Goal: Task Accomplishment & Management: Use online tool/utility

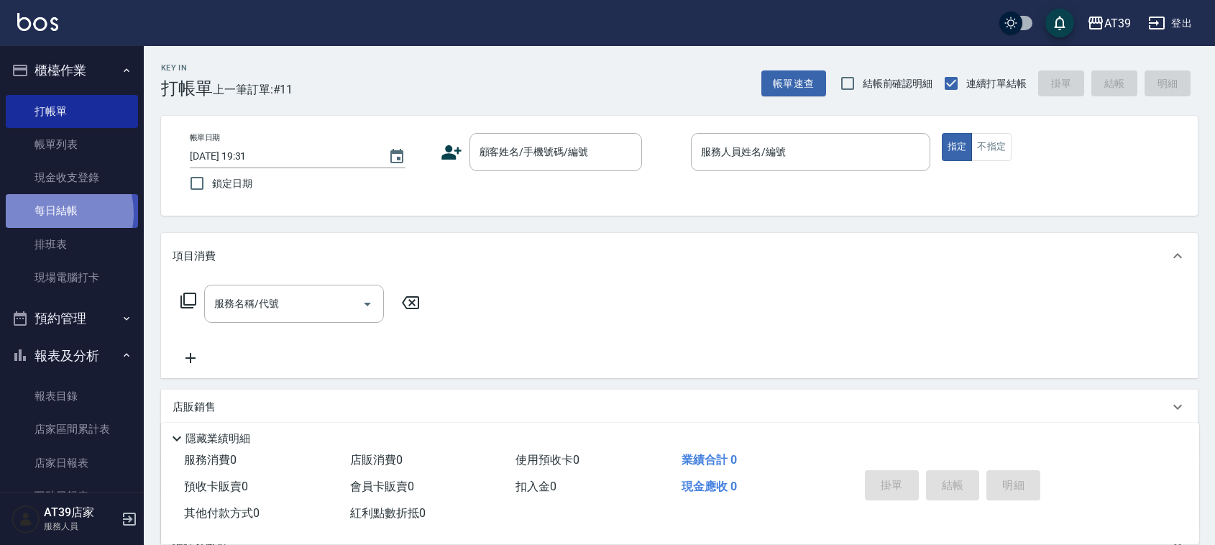
click at [54, 213] on link "每日結帳" at bounding box center [72, 210] width 132 height 33
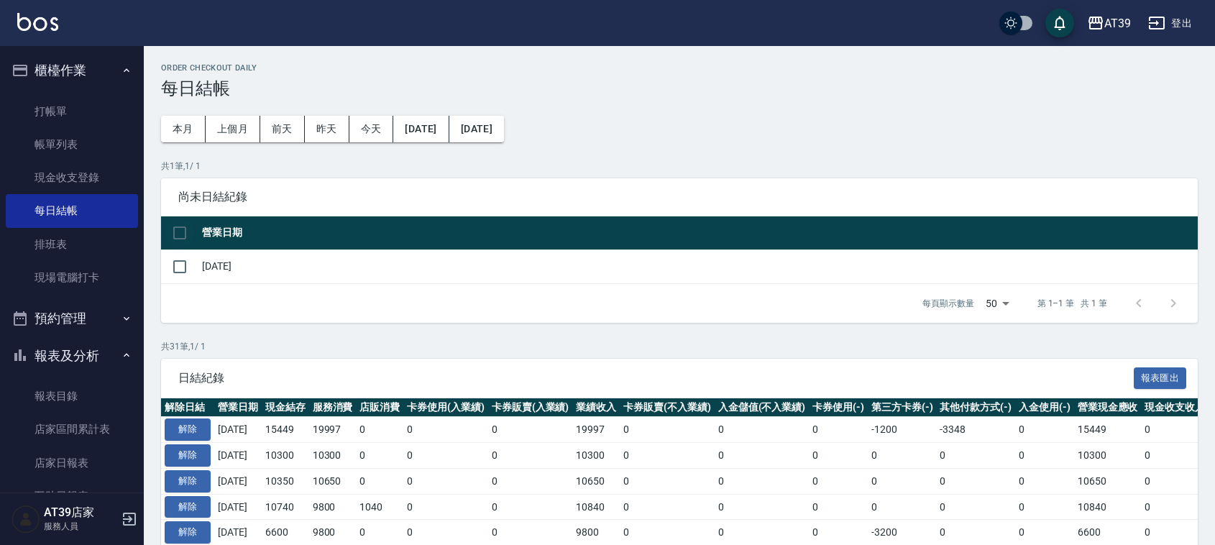
click at [188, 235] on input "checkbox" at bounding box center [180, 233] width 30 height 30
checkbox input "true"
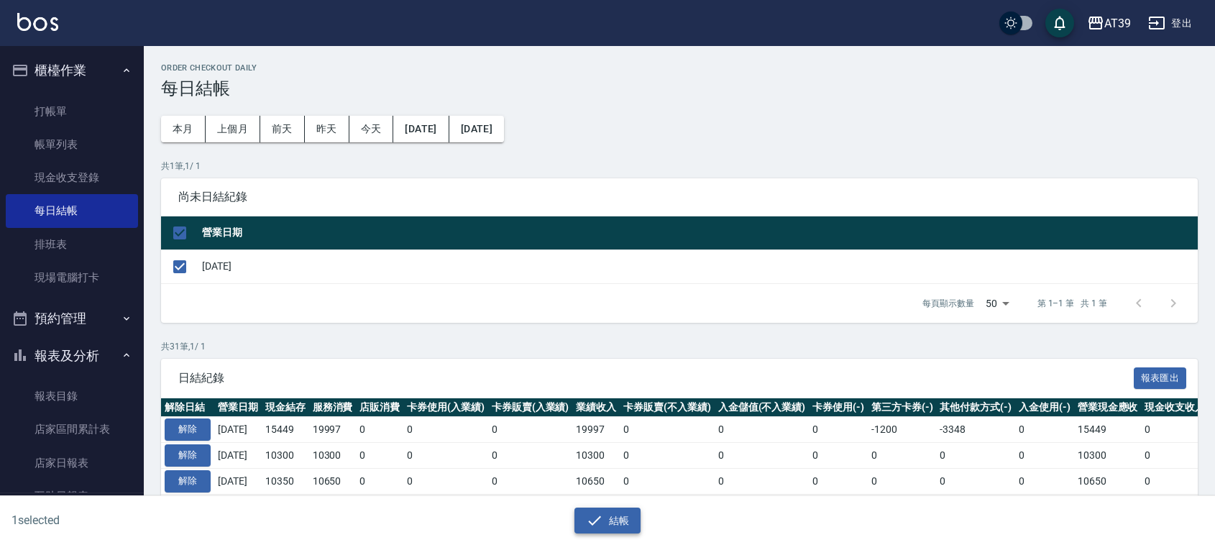
click at [591, 515] on icon "button" at bounding box center [594, 520] width 17 height 17
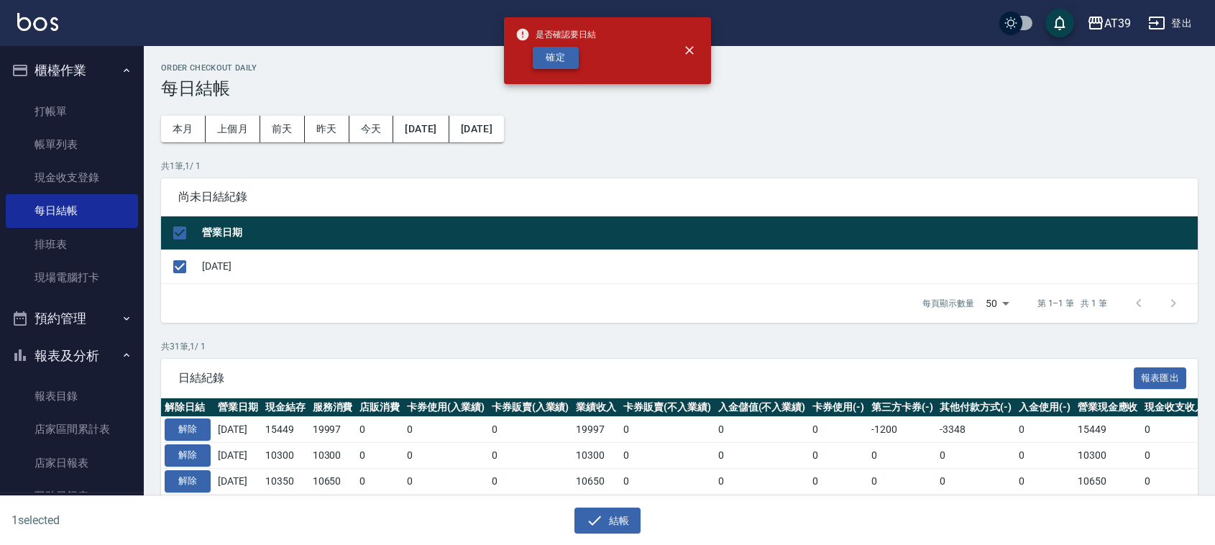
click at [543, 52] on button "確定" at bounding box center [556, 58] width 46 height 22
checkbox input "false"
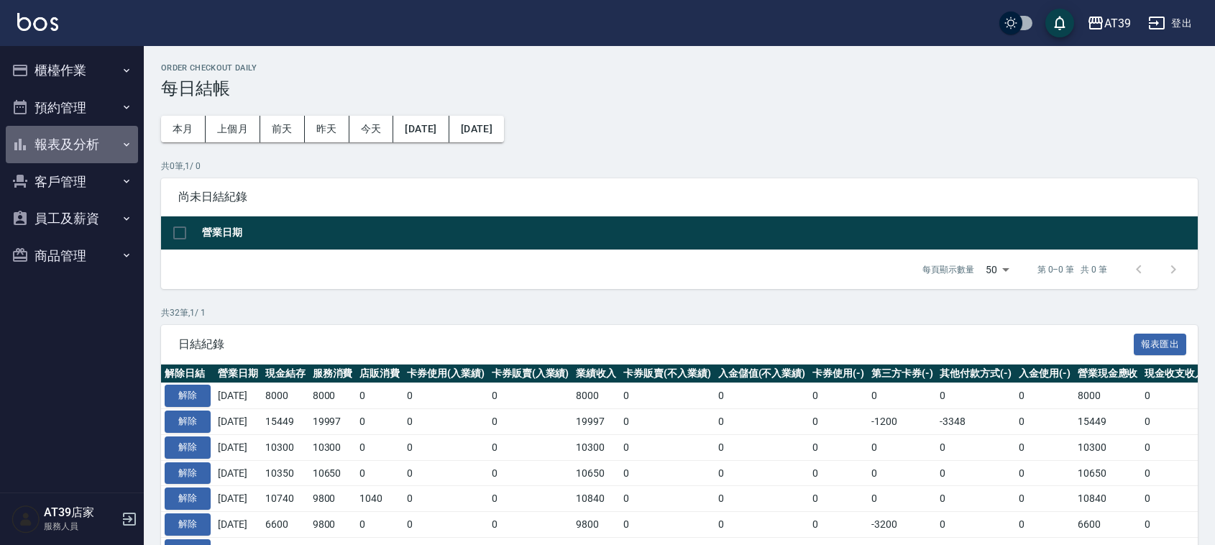
click at [62, 151] on button "報表及分析" at bounding box center [72, 144] width 132 height 37
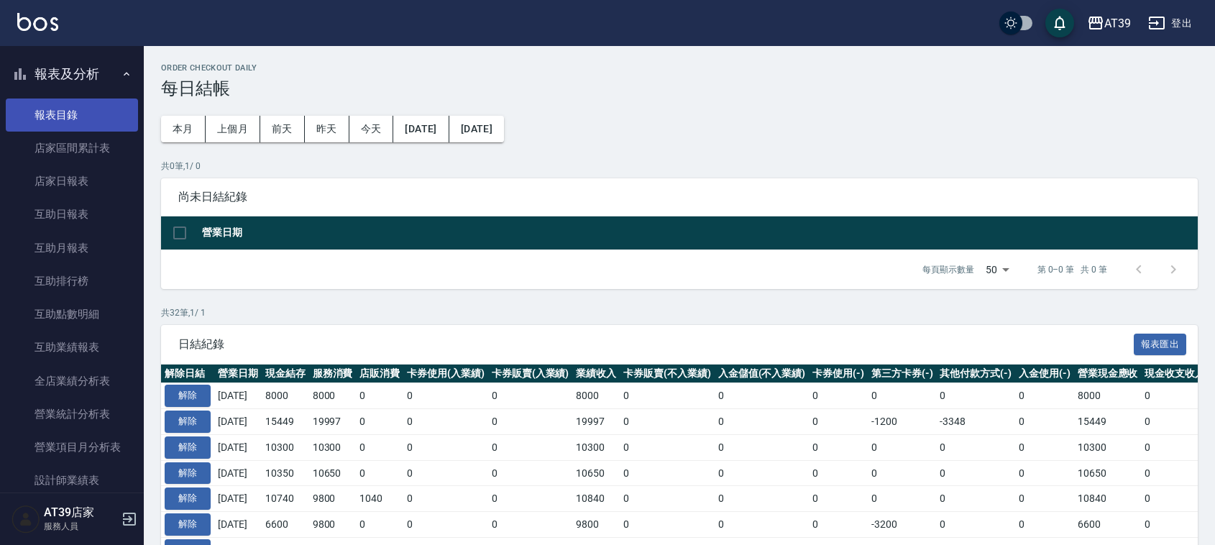
scroll to position [180, 0]
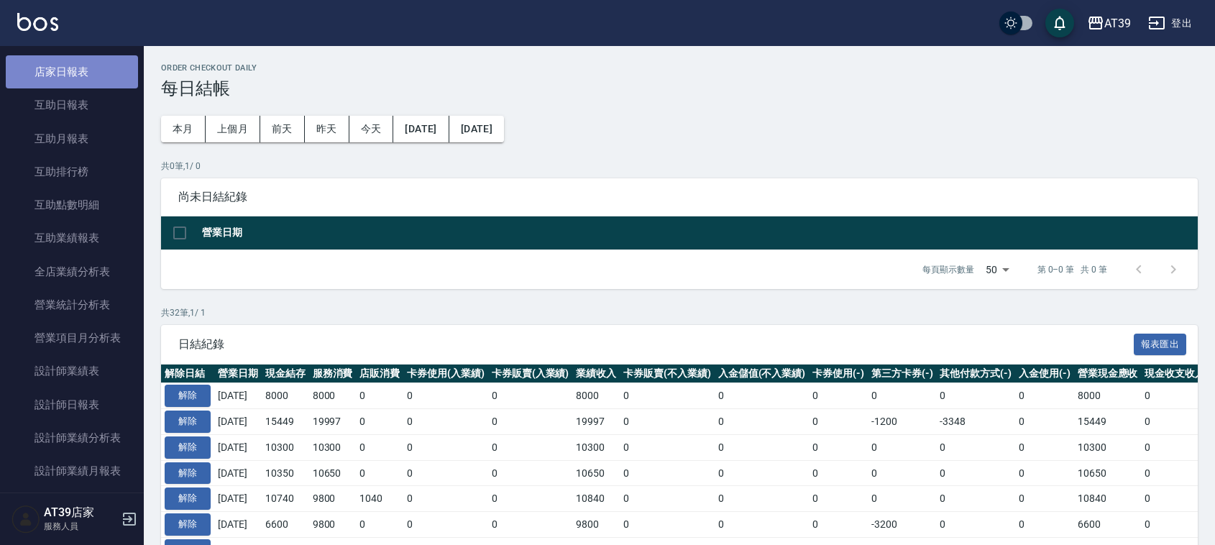
click at [83, 74] on link "店家日報表" at bounding box center [72, 71] width 132 height 33
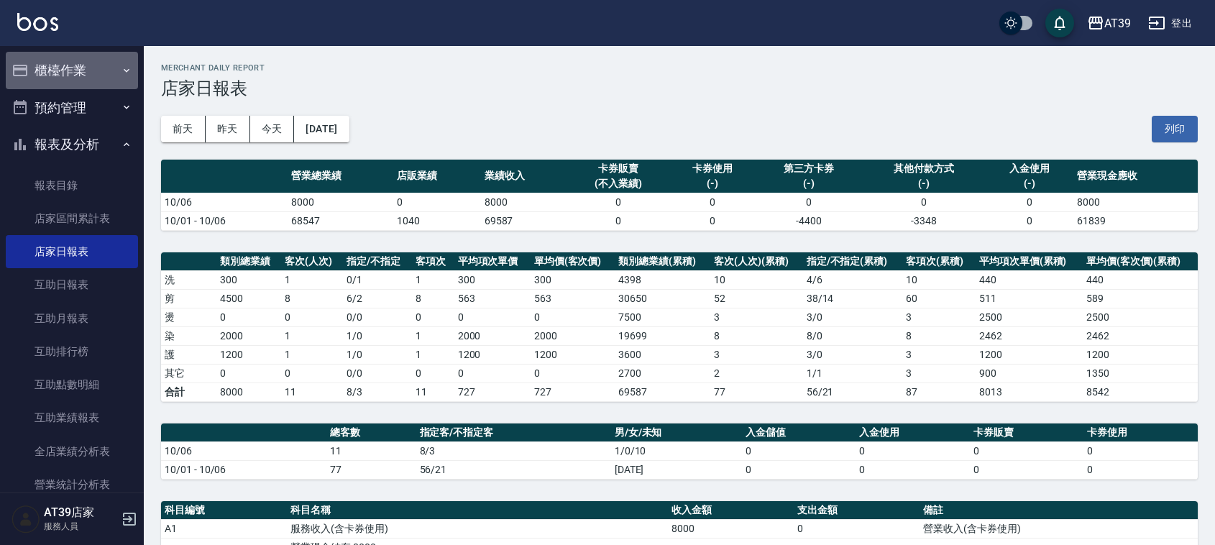
click at [81, 75] on button "櫃檯作業" at bounding box center [72, 70] width 132 height 37
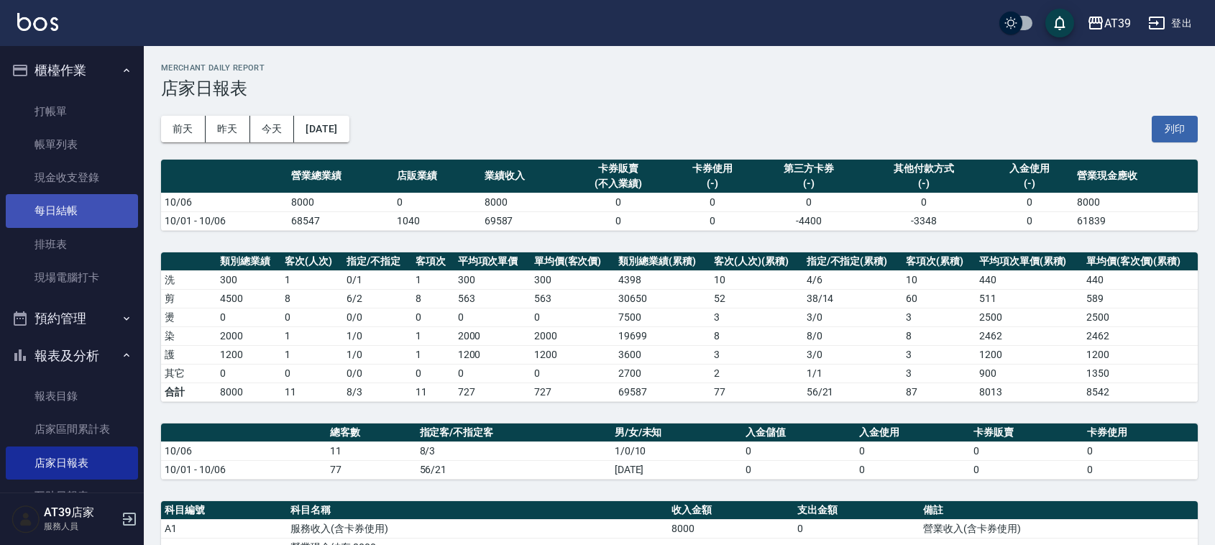
click at [65, 209] on link "每日結帳" at bounding box center [72, 210] width 132 height 33
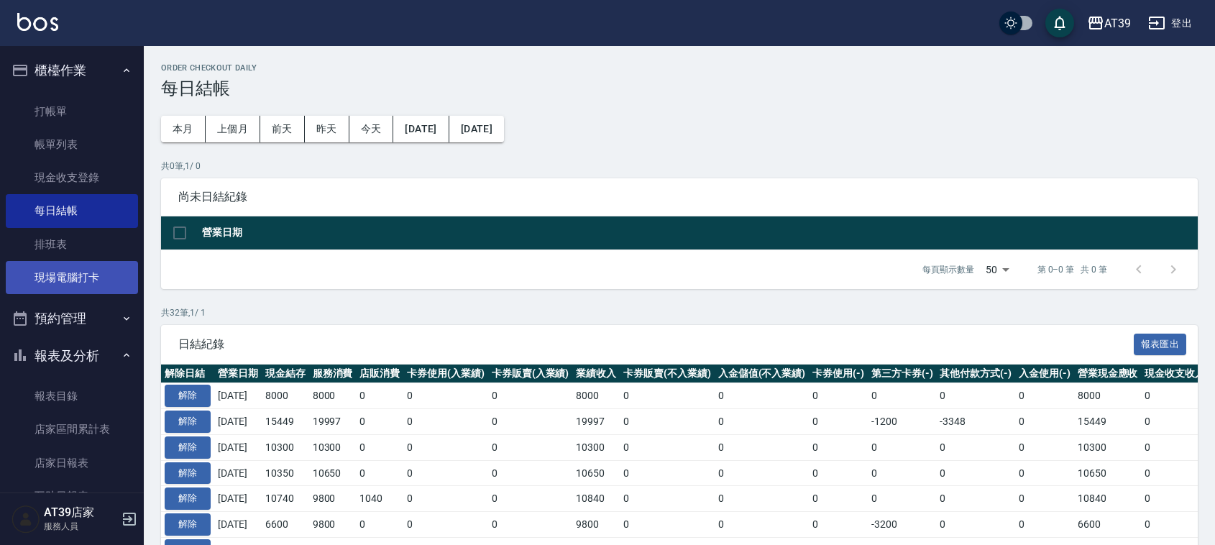
click at [78, 268] on link "現場電腦打卡" at bounding box center [72, 277] width 132 height 33
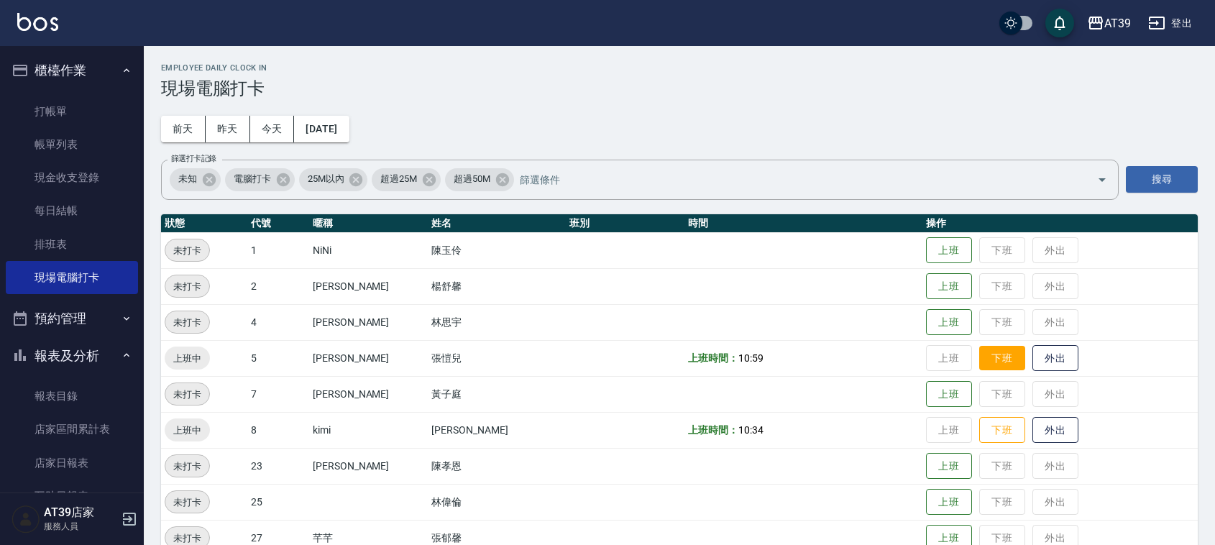
click at [979, 356] on button "下班" at bounding box center [1002, 358] width 46 height 25
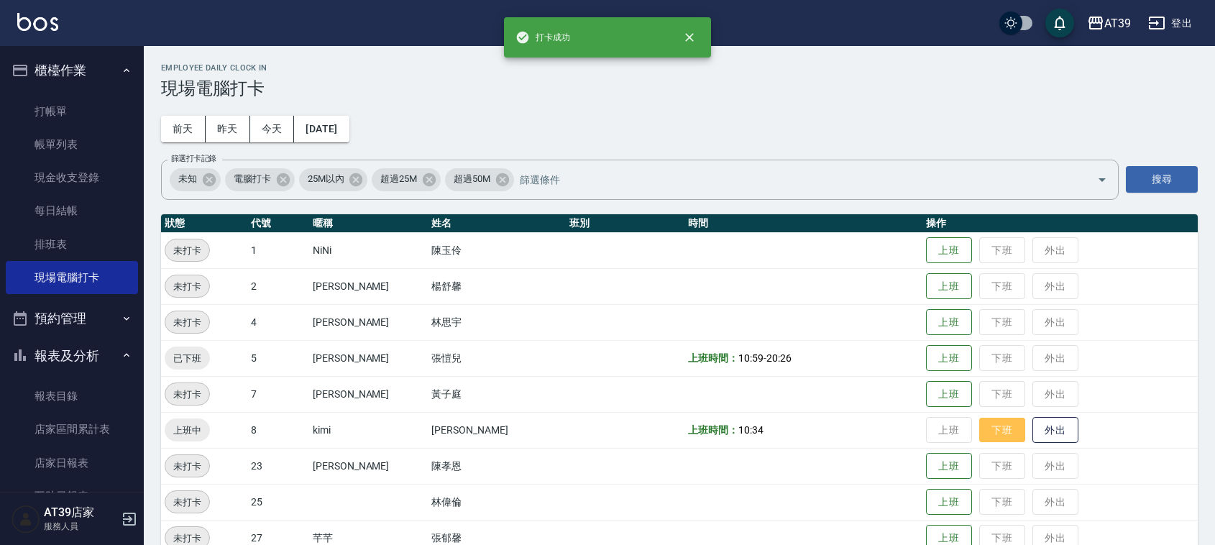
click at [979, 436] on button "下班" at bounding box center [1002, 430] width 46 height 25
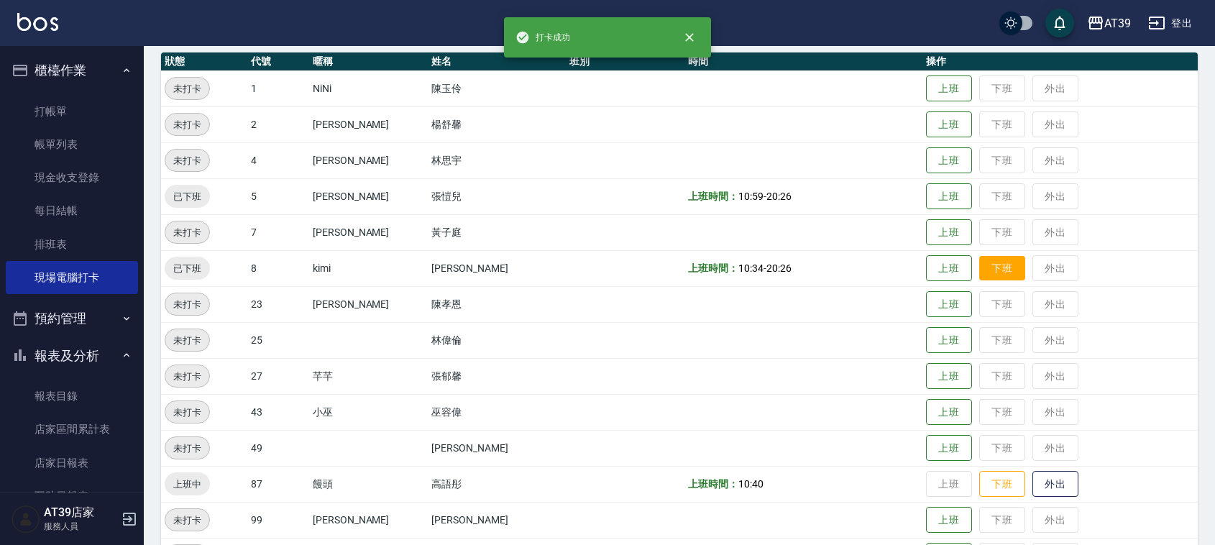
scroll to position [180, 0]
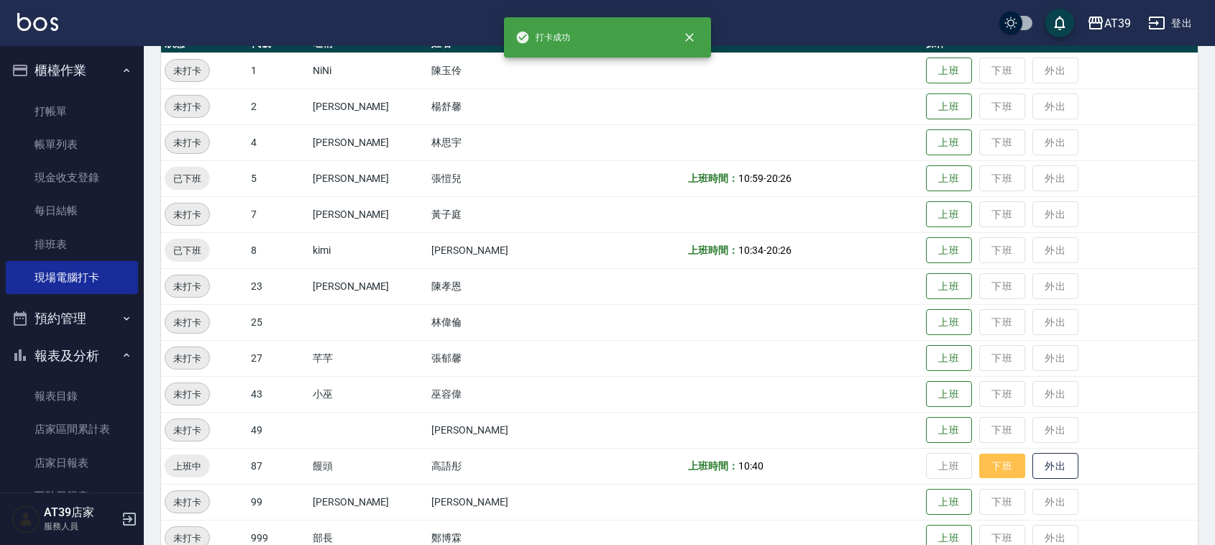
click at [979, 460] on button "下班" at bounding box center [1002, 465] width 46 height 25
